Goal: Information Seeking & Learning: Learn about a topic

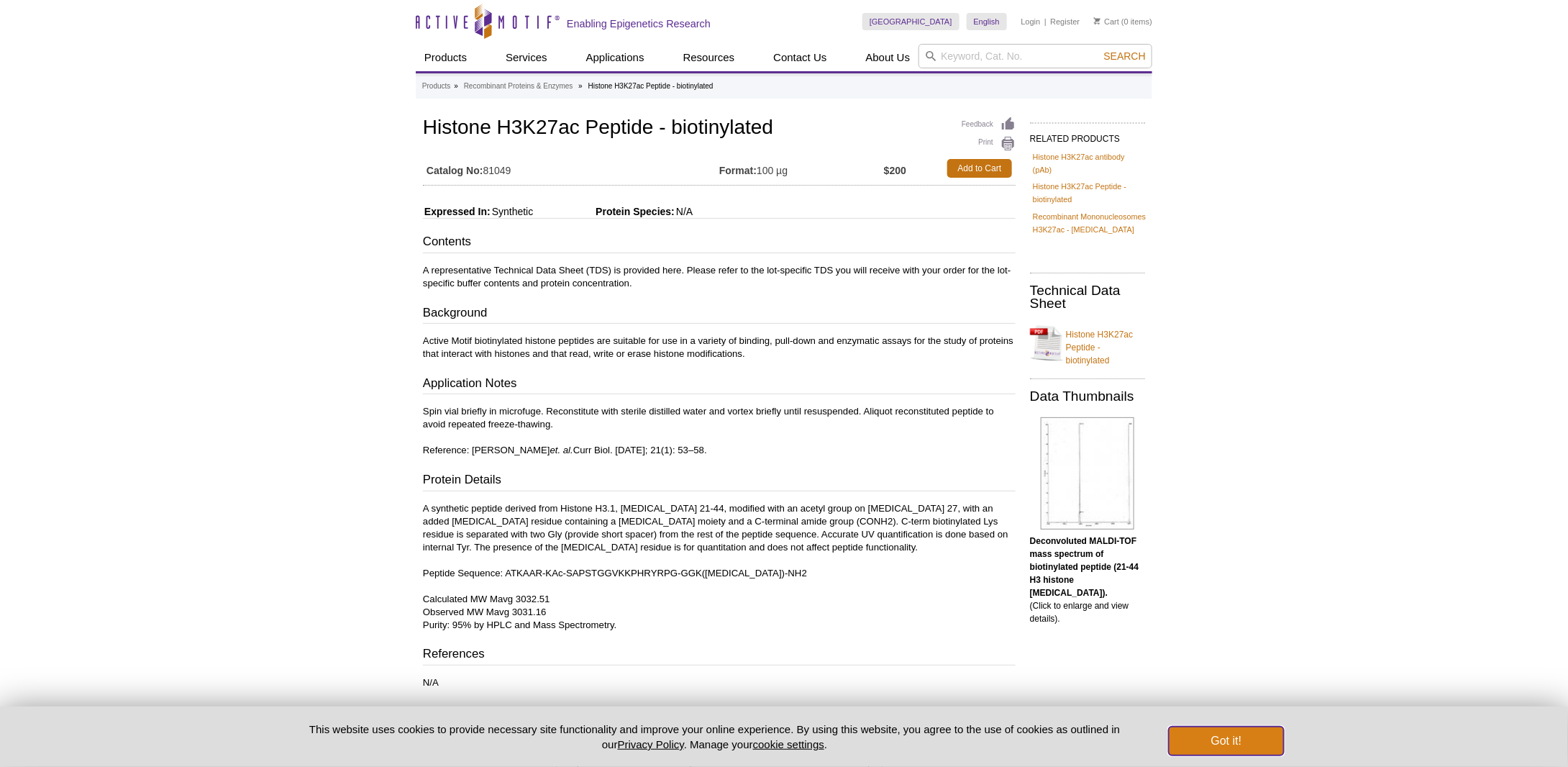
click at [1201, 740] on button "Got it!" at bounding box center [1226, 740] width 115 height 29
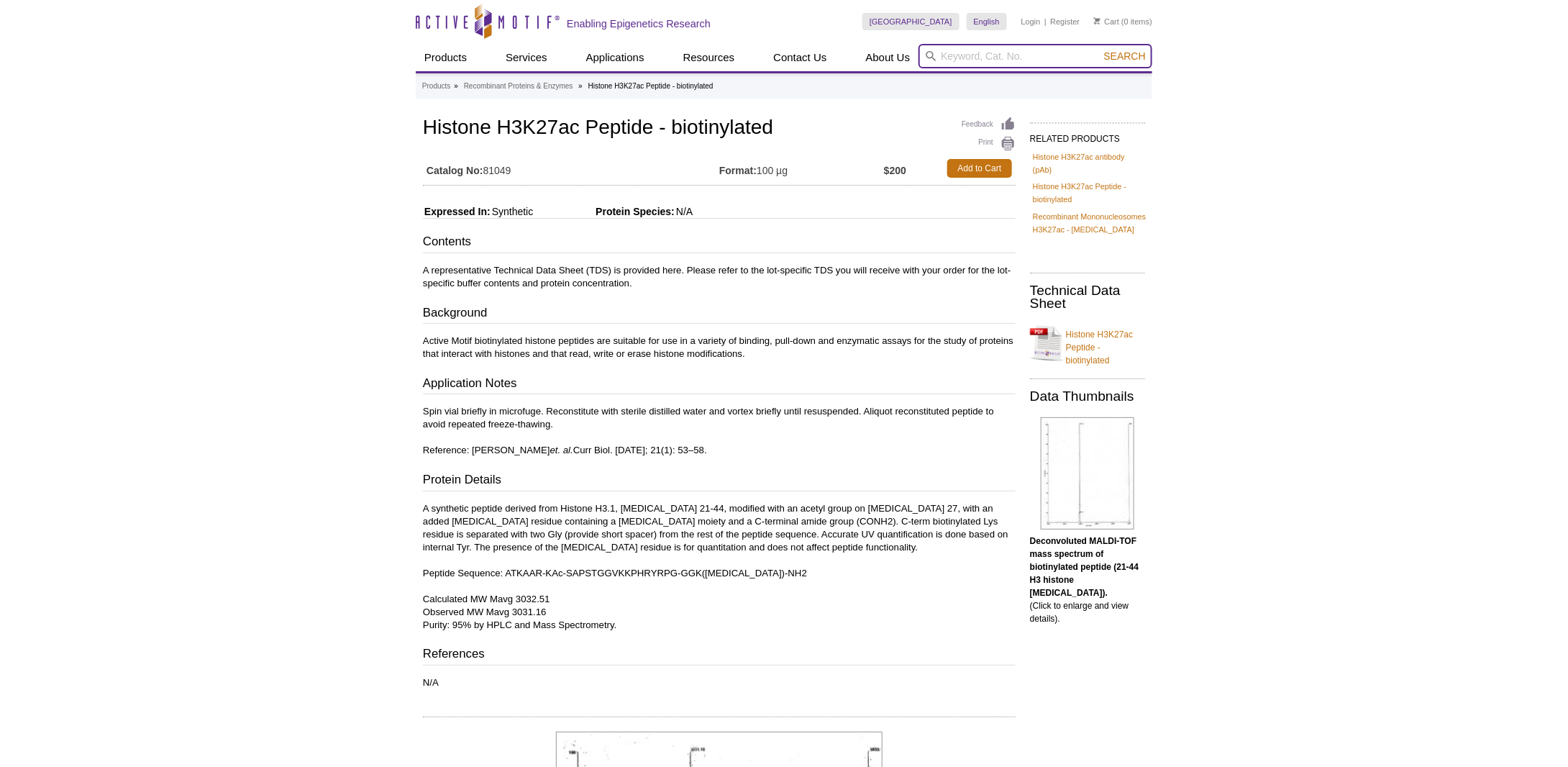
click at [956, 59] on input "search" at bounding box center [1035, 56] width 234 height 24
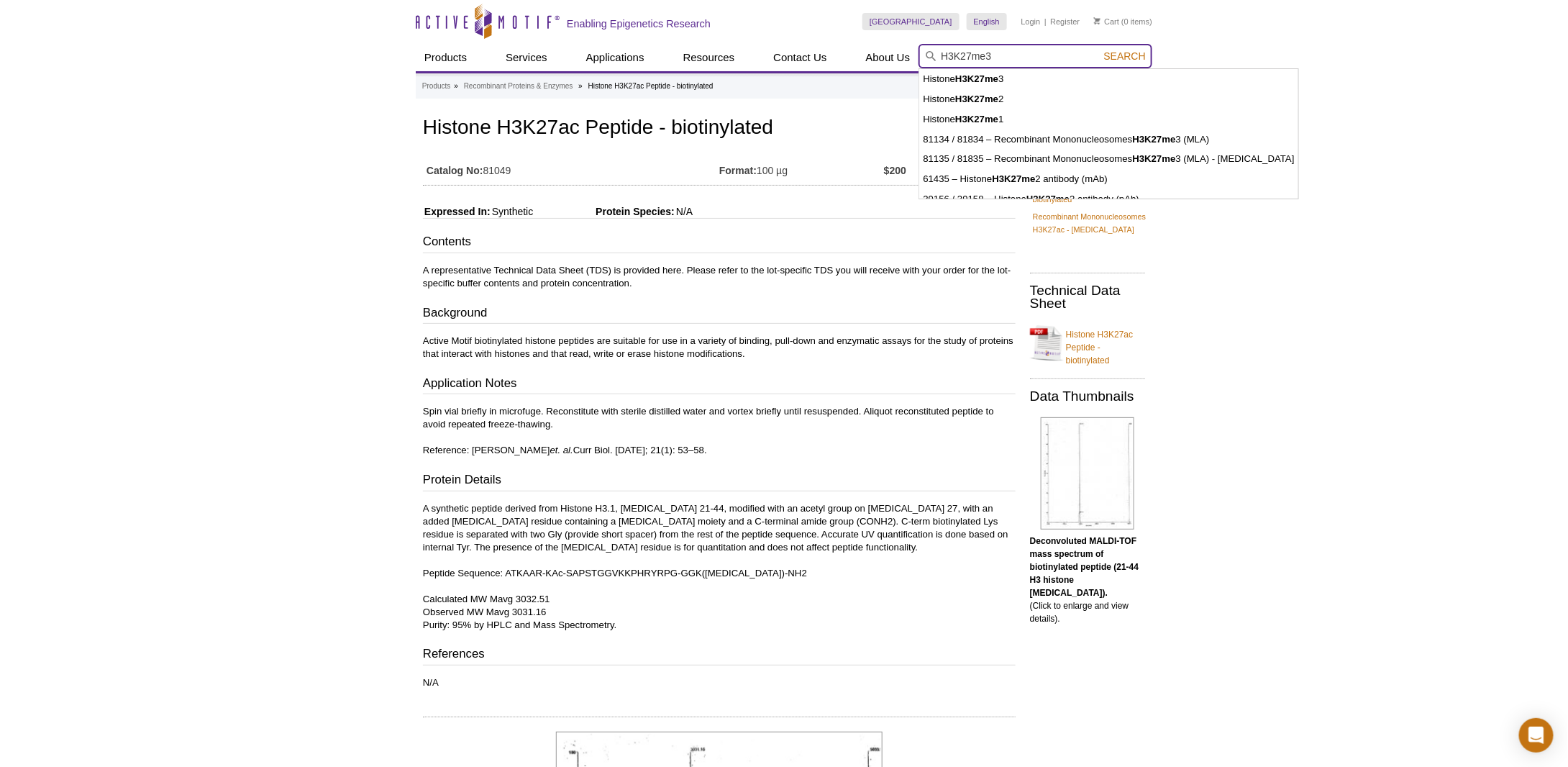
type input "H3K27me3"
click at [1100, 49] on button "Search" at bounding box center [1125, 56] width 50 height 13
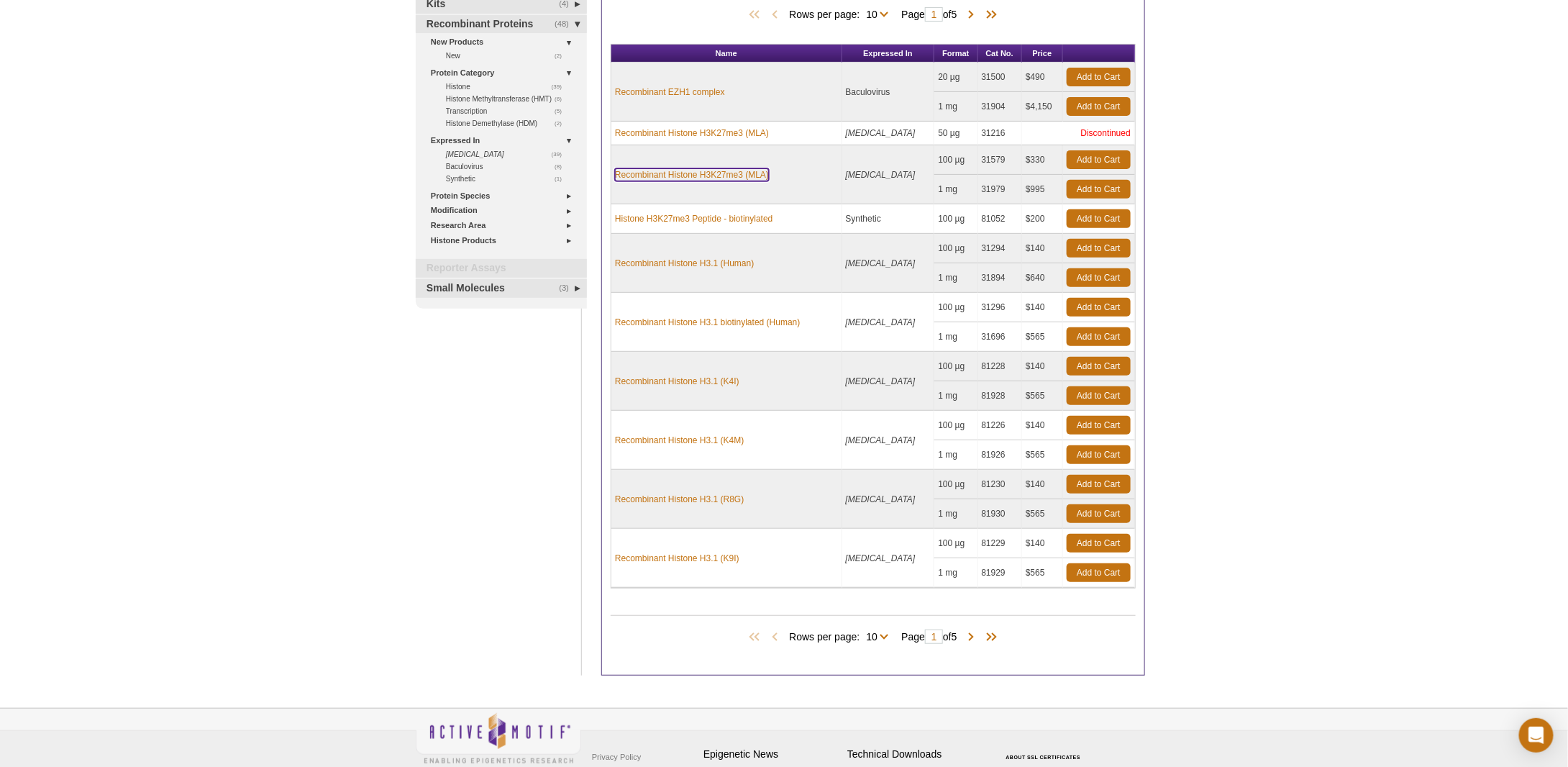
scroll to position [188, 0]
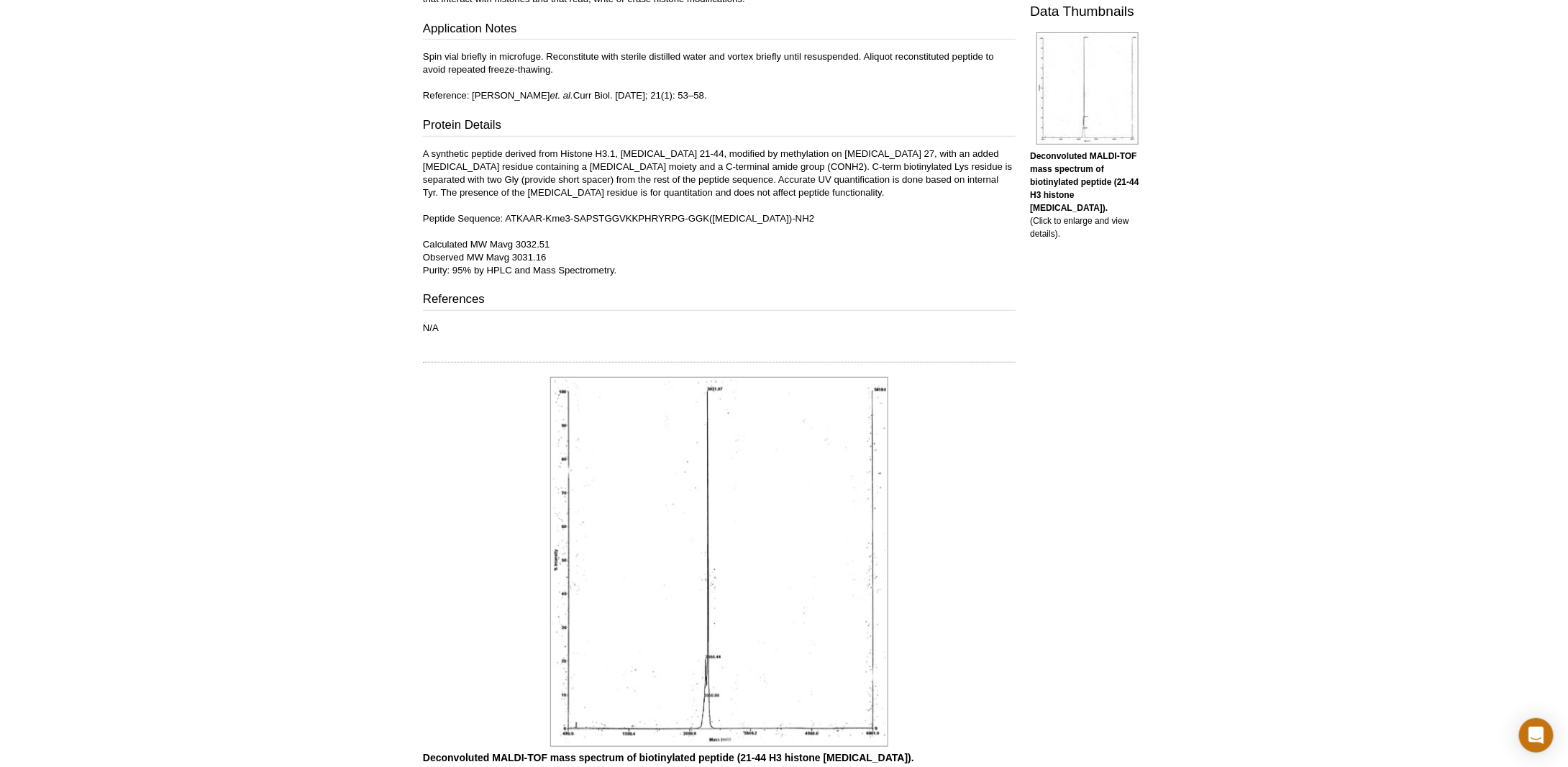
scroll to position [292, 0]
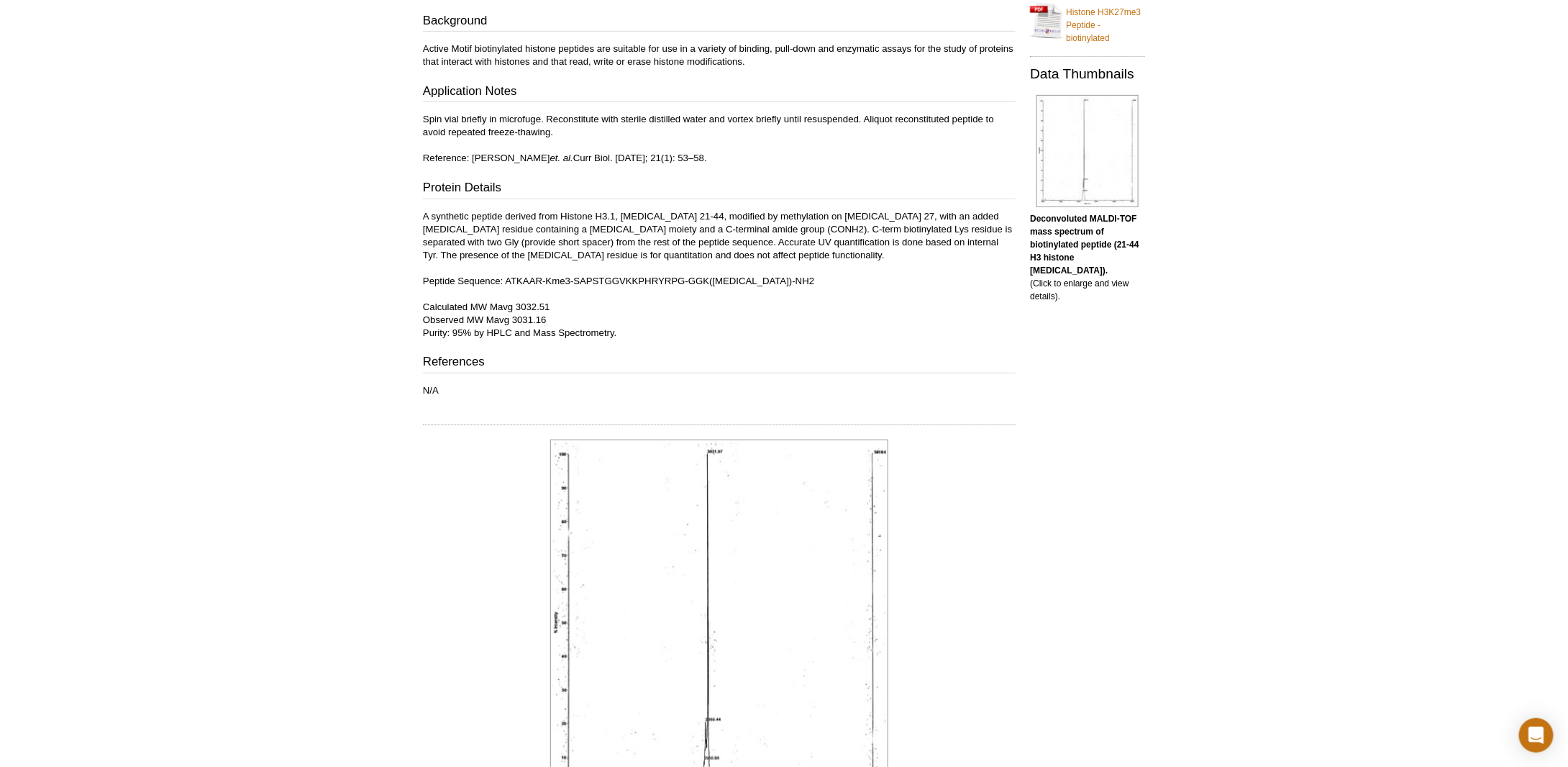
click at [801, 253] on p "A synthetic peptide derived from Histone H3.1, amino acids 21-44, modified by m…" at bounding box center [719, 275] width 593 height 130
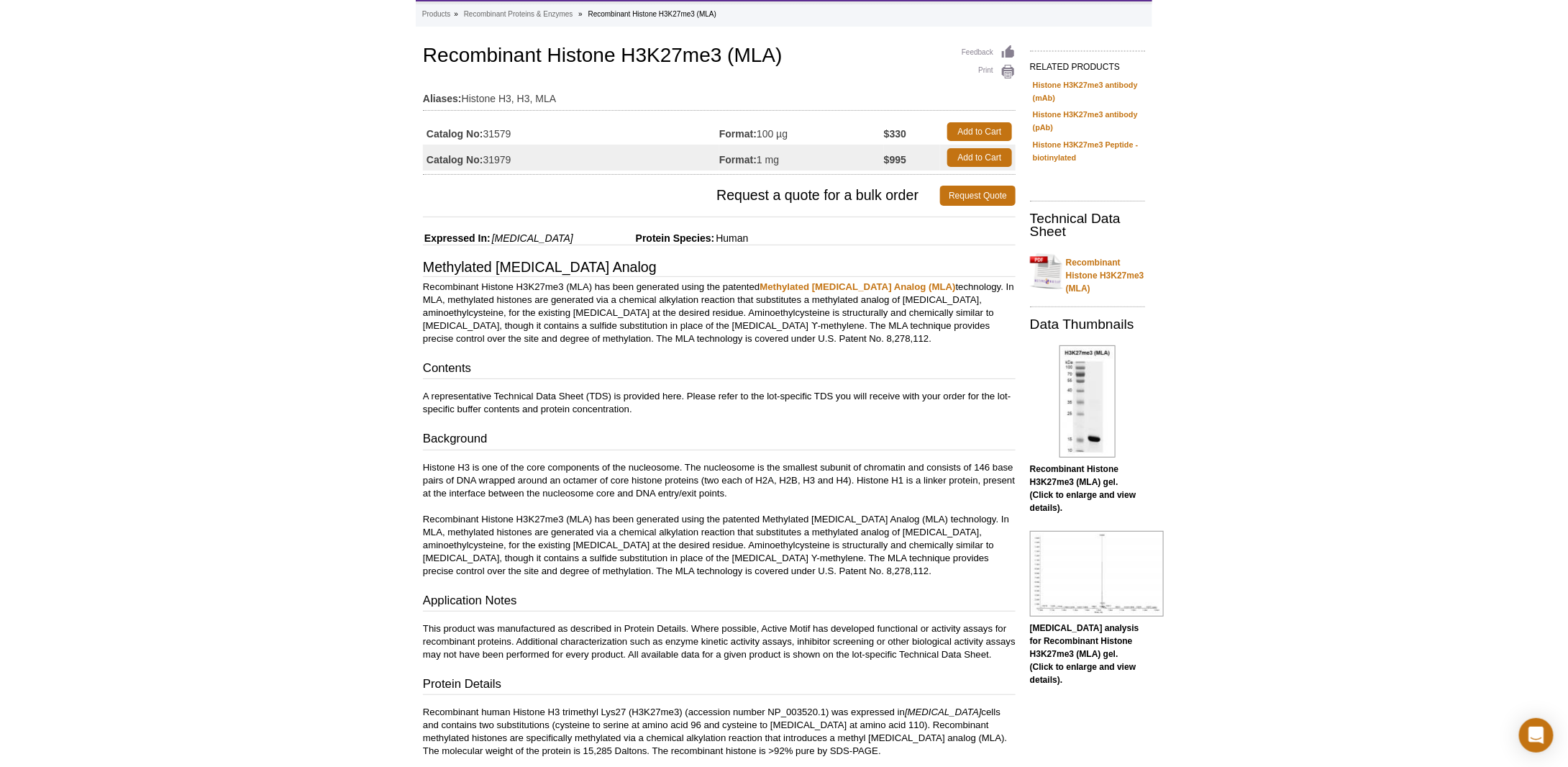
scroll to position [144, 0]
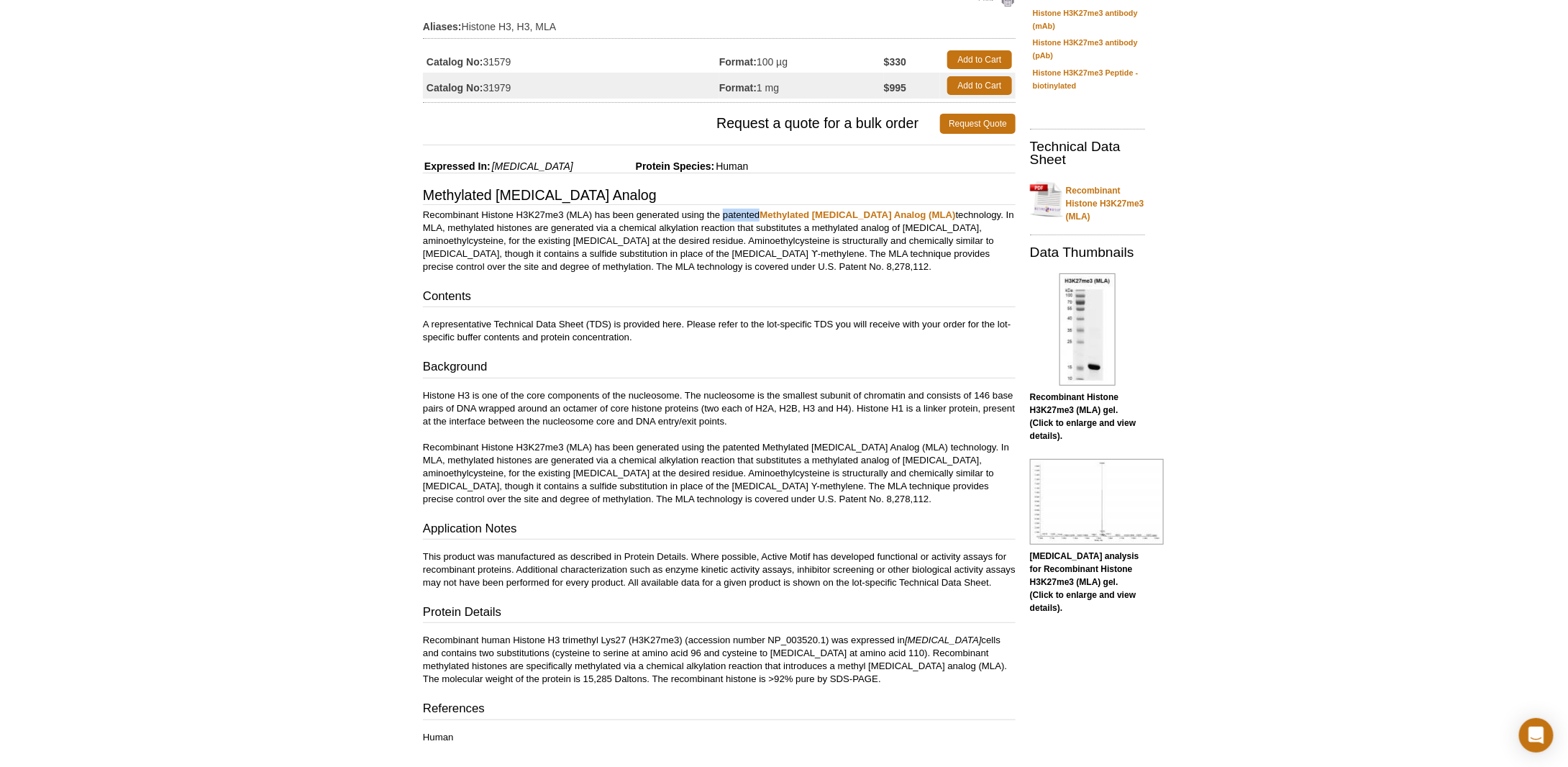
drag, startPoint x: 725, startPoint y: 215, endPoint x: 759, endPoint y: 211, distance: 34.2
click at [759, 211] on p "Recombinant Histone H3K27me3 (MLA) has been generated using the patented Methyl…" at bounding box center [719, 241] width 593 height 65
copy p "patented"
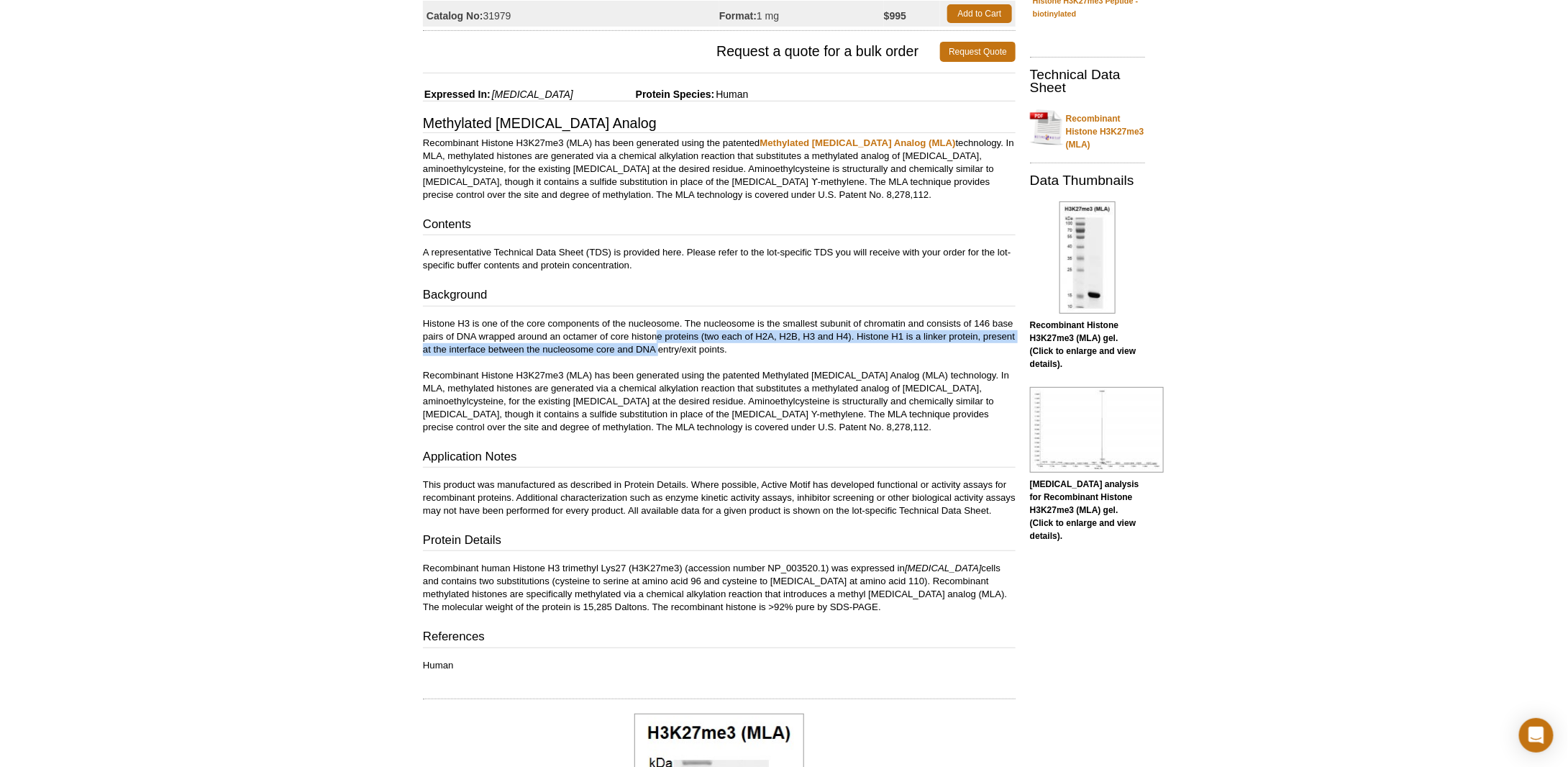
drag, startPoint x: 801, startPoint y: 326, endPoint x: 658, endPoint y: 342, distance: 143.9
click at [658, 342] on p "Histone H3 is one of the core components of the nucleosome. The nucleosome is t…" at bounding box center [719, 375] width 593 height 116
click at [680, 296] on h3 "Background" at bounding box center [719, 296] width 593 height 20
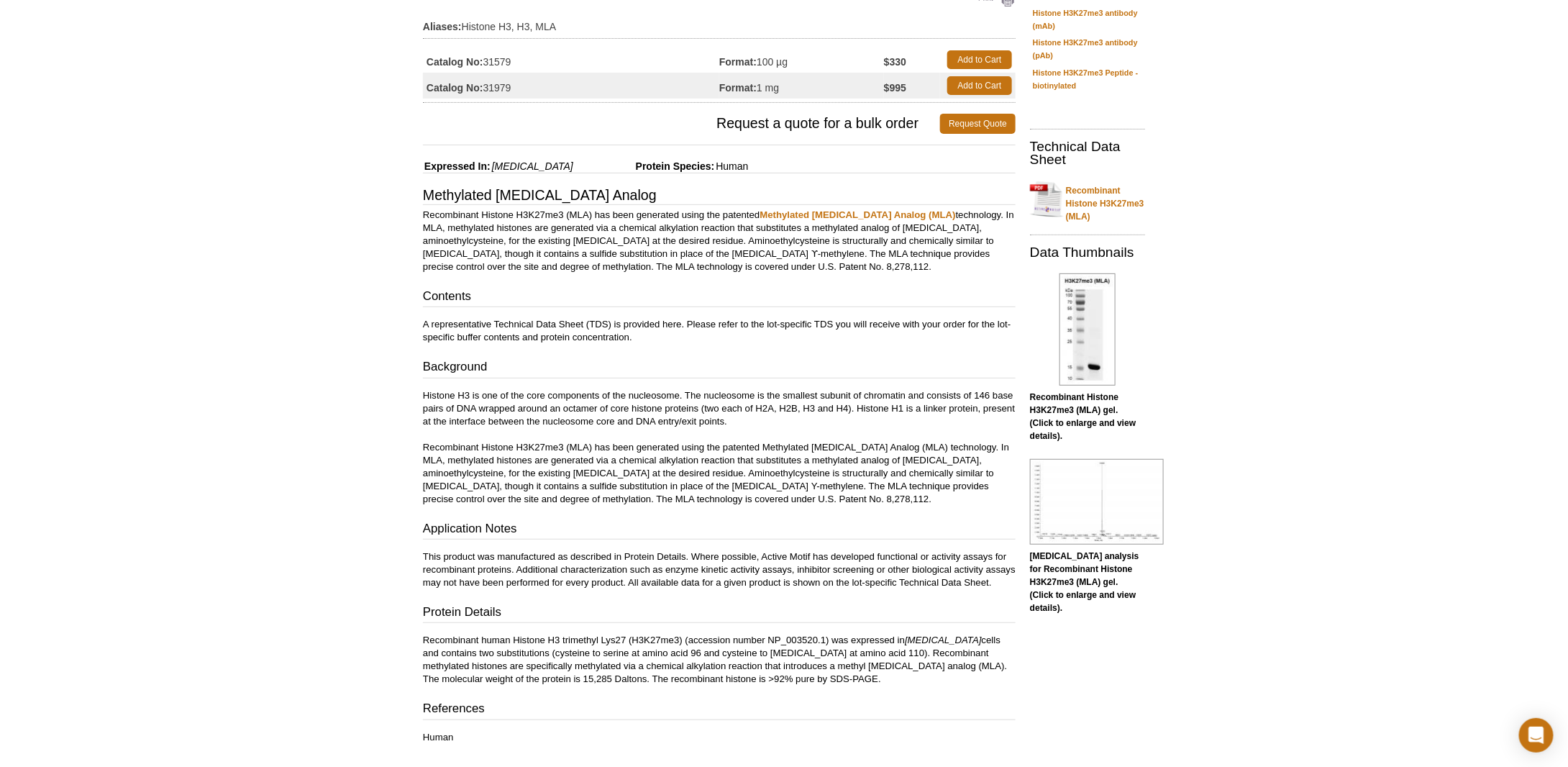
drag, startPoint x: 680, startPoint y: 292, endPoint x: 605, endPoint y: 296, distance: 75.1
click at [605, 296] on h3 "Contents" at bounding box center [719, 298] width 593 height 20
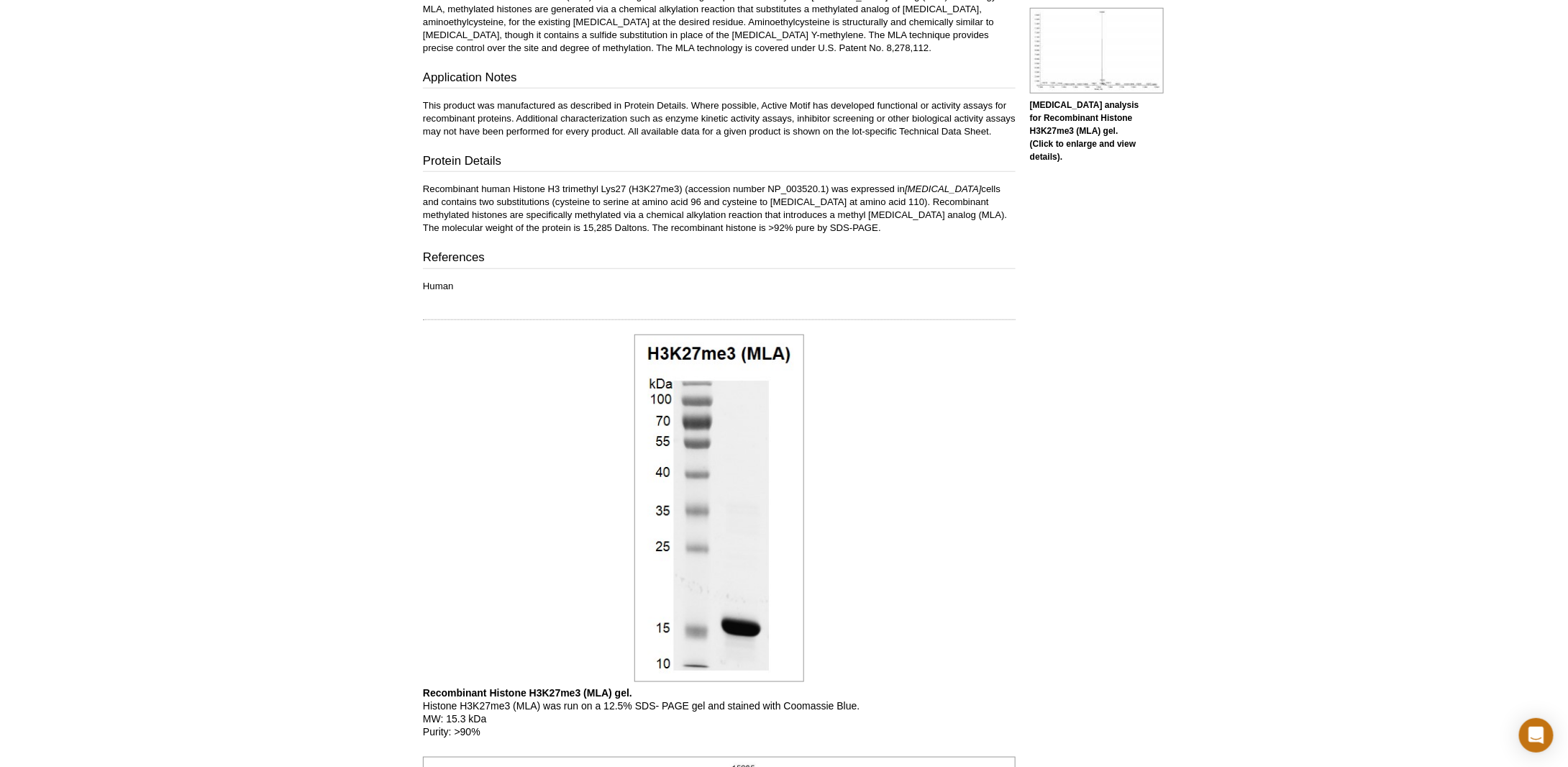
scroll to position [575, 0]
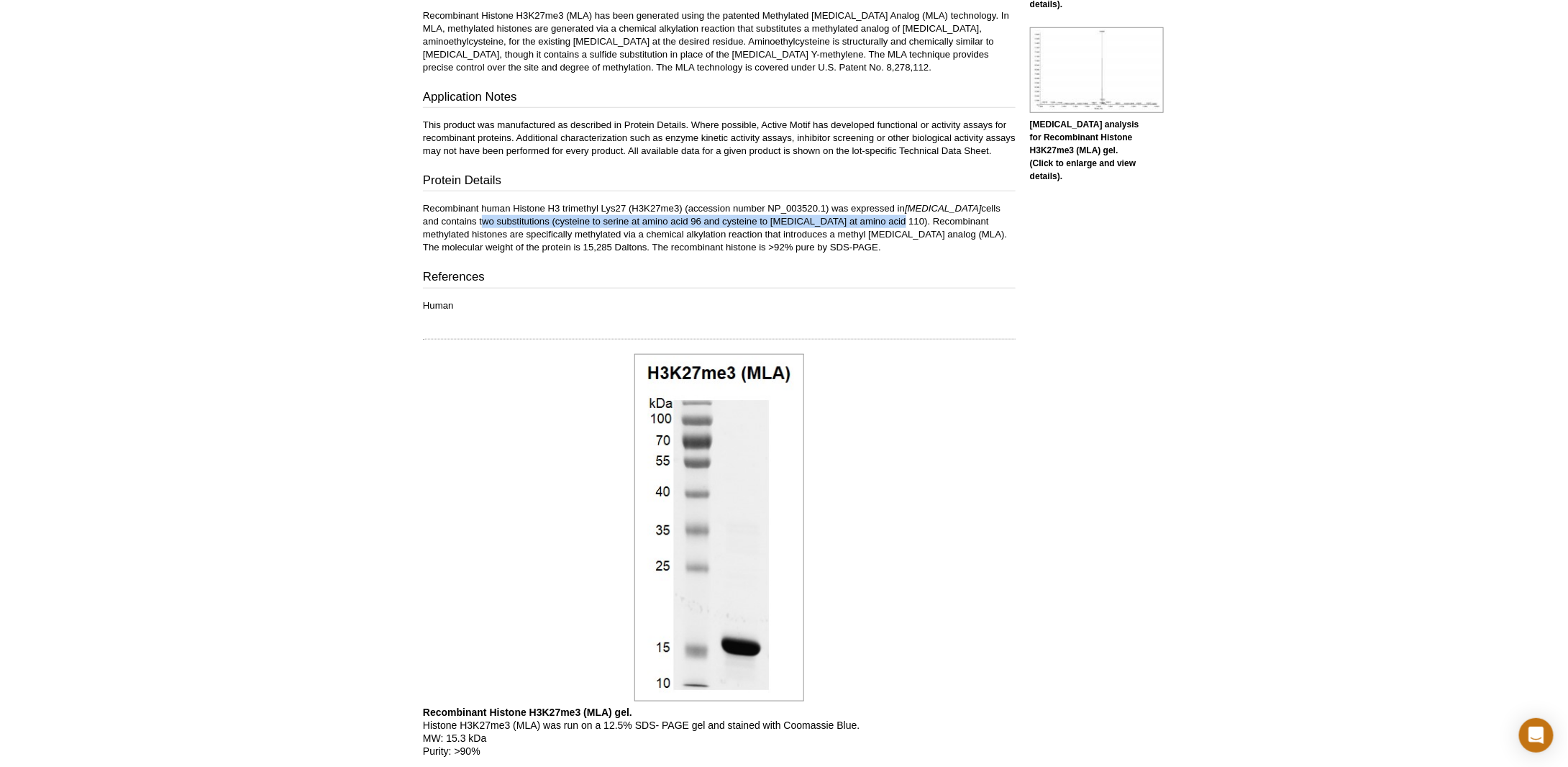
drag, startPoint x: 420, startPoint y: 229, endPoint x: 828, endPoint y: 231, distance: 408.0
click at [828, 231] on div "Feedback Print Recombinant Histone H3K27me3 (MLA) Aliases: Histone H3, H3, MLA …" at bounding box center [716, 450] width 600 height 1824
copy p "two substitutions (cysteine to serine at amino acid 96 and cysteine to alanine …"
click at [876, 254] on p "Recombinant human Histone H3 trimethyl Lys27 (H3K27me3) (accession number NP_00…" at bounding box center [719, 228] width 593 height 52
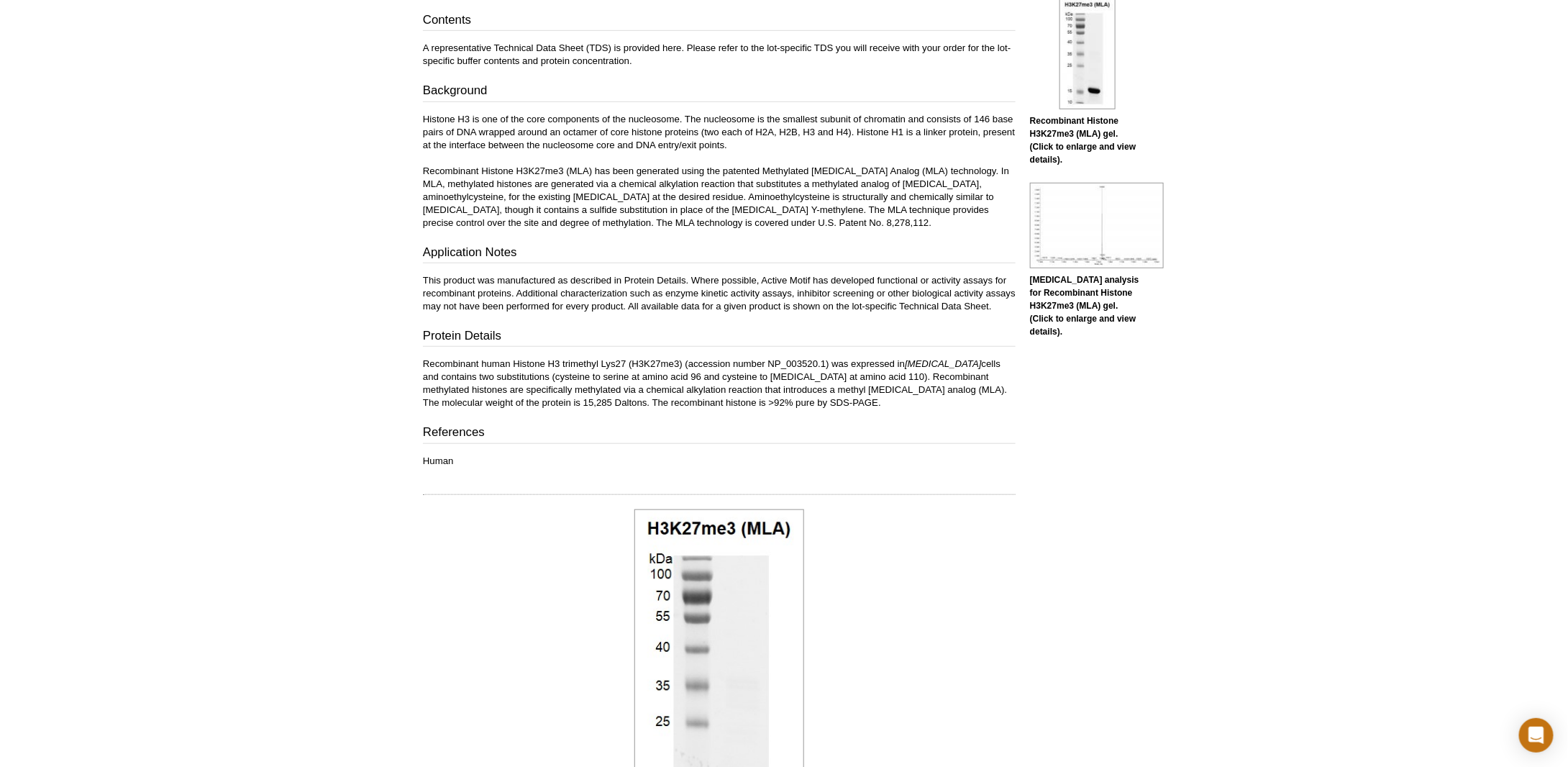
scroll to position [504, 0]
